Goal: Information Seeking & Learning: Learn about a topic

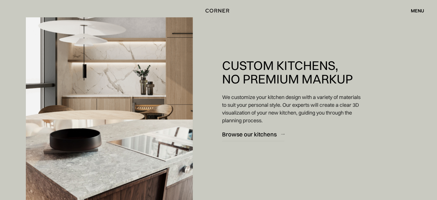
scroll to position [517, 0]
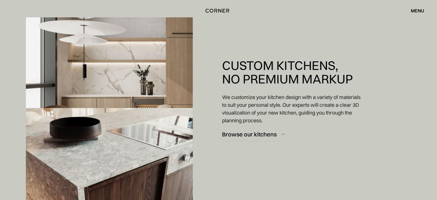
click at [436, 197] on div "Custom Kitchens, No Premium Markup We customize your kitchen design with a vari…" at bounding box center [218, 190] width 437 height 599
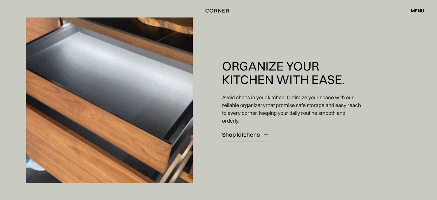
scroll to position [1467, 0]
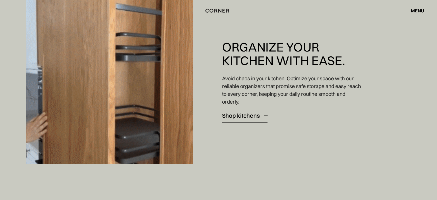
click at [246, 117] on div "Shop kitchens" at bounding box center [241, 115] width 38 height 8
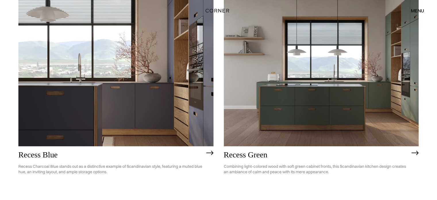
scroll to position [601, 0]
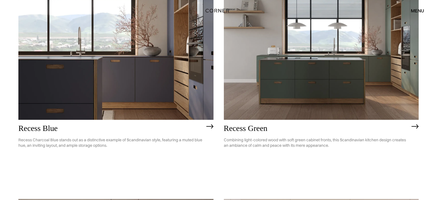
click at [303, 141] on p "Combining light-colored wood with soft green cabinet fronts, this Scandinavian …" at bounding box center [316, 143] width 185 height 20
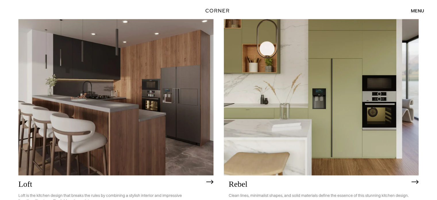
scroll to position [1027, 0]
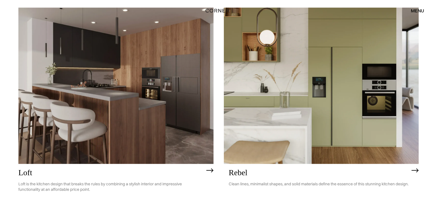
click at [339, 93] on img at bounding box center [321, 85] width 195 height 156
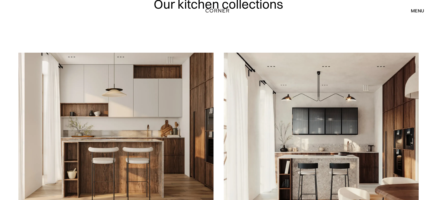
scroll to position [0, 0]
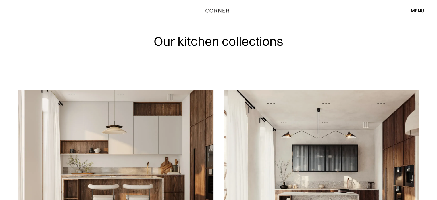
click at [421, 4] on div "Shop Kitchens Shop Kitchens How it works How it works Projects Projects Inspira…" at bounding box center [218, 10] width 437 height 21
click at [416, 9] on div "menu" at bounding box center [417, 10] width 13 height 5
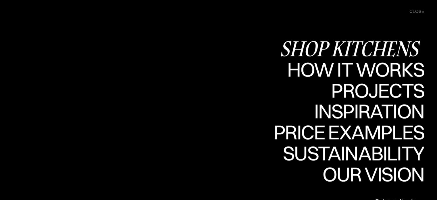
click at [328, 49] on div "Shop Kitchens" at bounding box center [352, 48] width 145 height 20
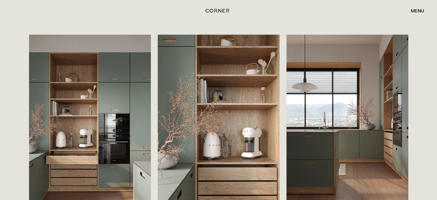
scroll to position [973, 0]
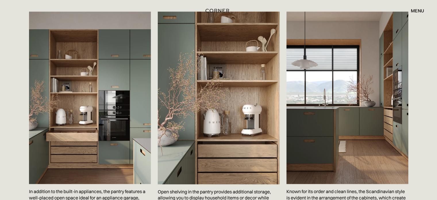
click at [434, 195] on div "Save In addition to the built-in appliances, the pantry features a well-placed …" at bounding box center [218, 129] width 437 height 264
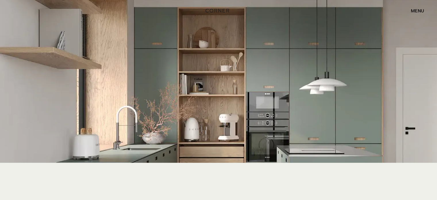
scroll to position [1283, 0]
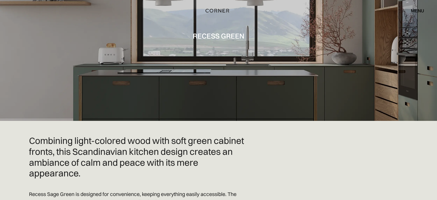
scroll to position [0, 0]
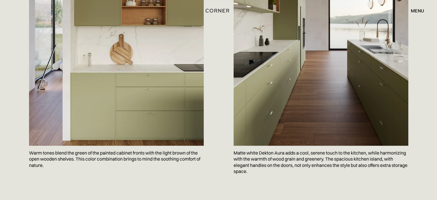
scroll to position [893, 0]
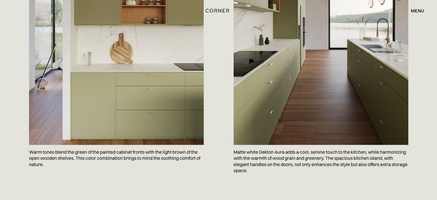
click at [429, 154] on div "Save Warm tones blend the green of the painted cabinet fronts with the light br…" at bounding box center [218, 56] width 437 height 318
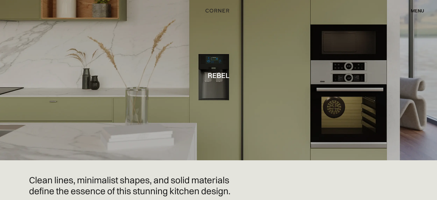
scroll to position [0, 0]
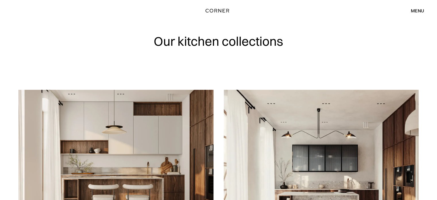
click at [412, 8] on div "menu" at bounding box center [417, 10] width 13 height 5
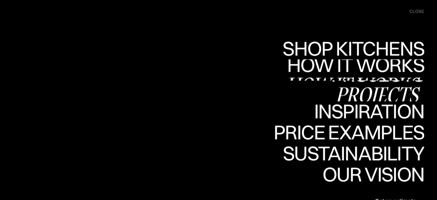
click at [383, 96] on div "Projects" at bounding box center [377, 94] width 93 height 20
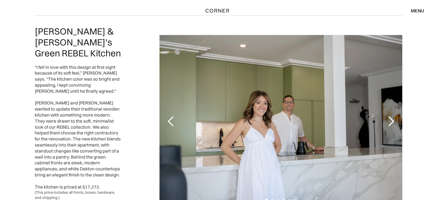
scroll to position [1099, 0]
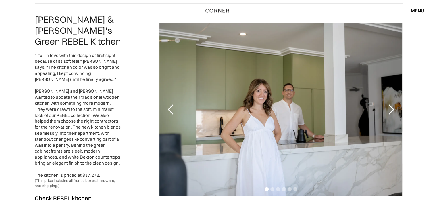
click at [388, 104] on div "next slide" at bounding box center [390, 109] width 11 height 11
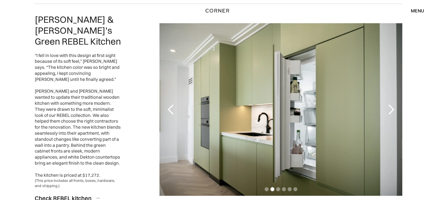
click at [392, 104] on div "next slide" at bounding box center [390, 109] width 11 height 11
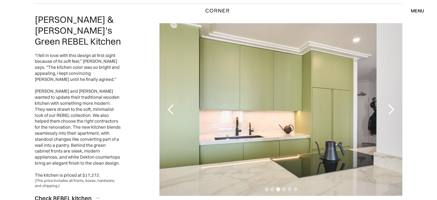
click at [392, 104] on div "next slide" at bounding box center [390, 109] width 11 height 11
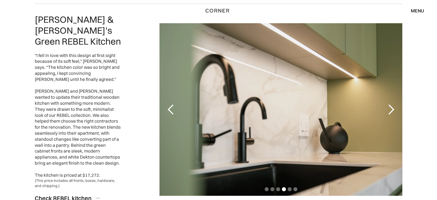
click at [395, 104] on div "next slide" at bounding box center [390, 109] width 11 height 11
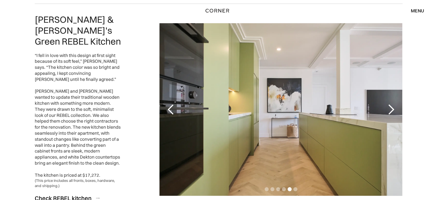
click at [398, 101] on div "next slide" at bounding box center [390, 109] width 23 height 172
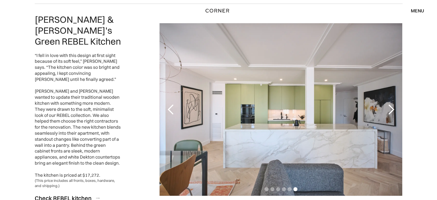
click at [398, 101] on div "next slide" at bounding box center [390, 109] width 23 height 172
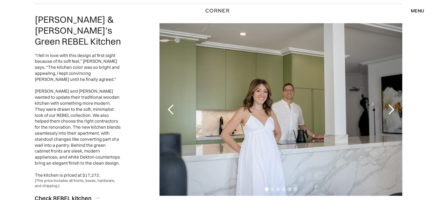
click at [400, 101] on div "next slide" at bounding box center [390, 109] width 23 height 172
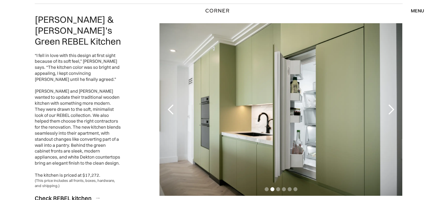
click at [400, 101] on div "next slide" at bounding box center [390, 109] width 23 height 172
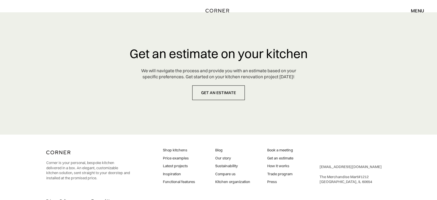
scroll to position [1529, 0]
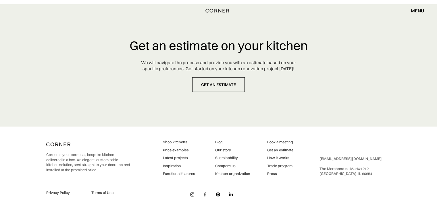
click at [421, 12] on div "menu" at bounding box center [417, 10] width 13 height 5
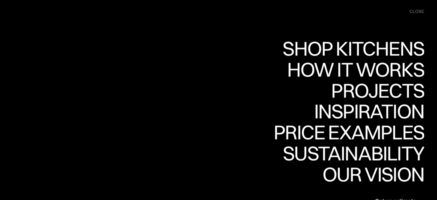
click at [416, 11] on div "close" at bounding box center [416, 11] width 15 height 6
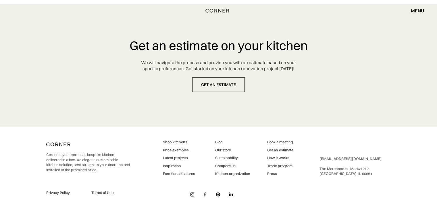
click at [425, 10] on div "Shop Kitchens Shop Kitchens How it works How it works Projects Projects Inspira…" at bounding box center [218, 11] width 437 height 10
click at [421, 12] on div "menu" at bounding box center [417, 10] width 13 height 5
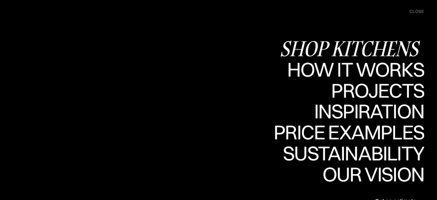
click at [371, 40] on div "Shop Kitchens" at bounding box center [352, 48] width 145 height 20
